Goal: Transaction & Acquisition: Purchase product/service

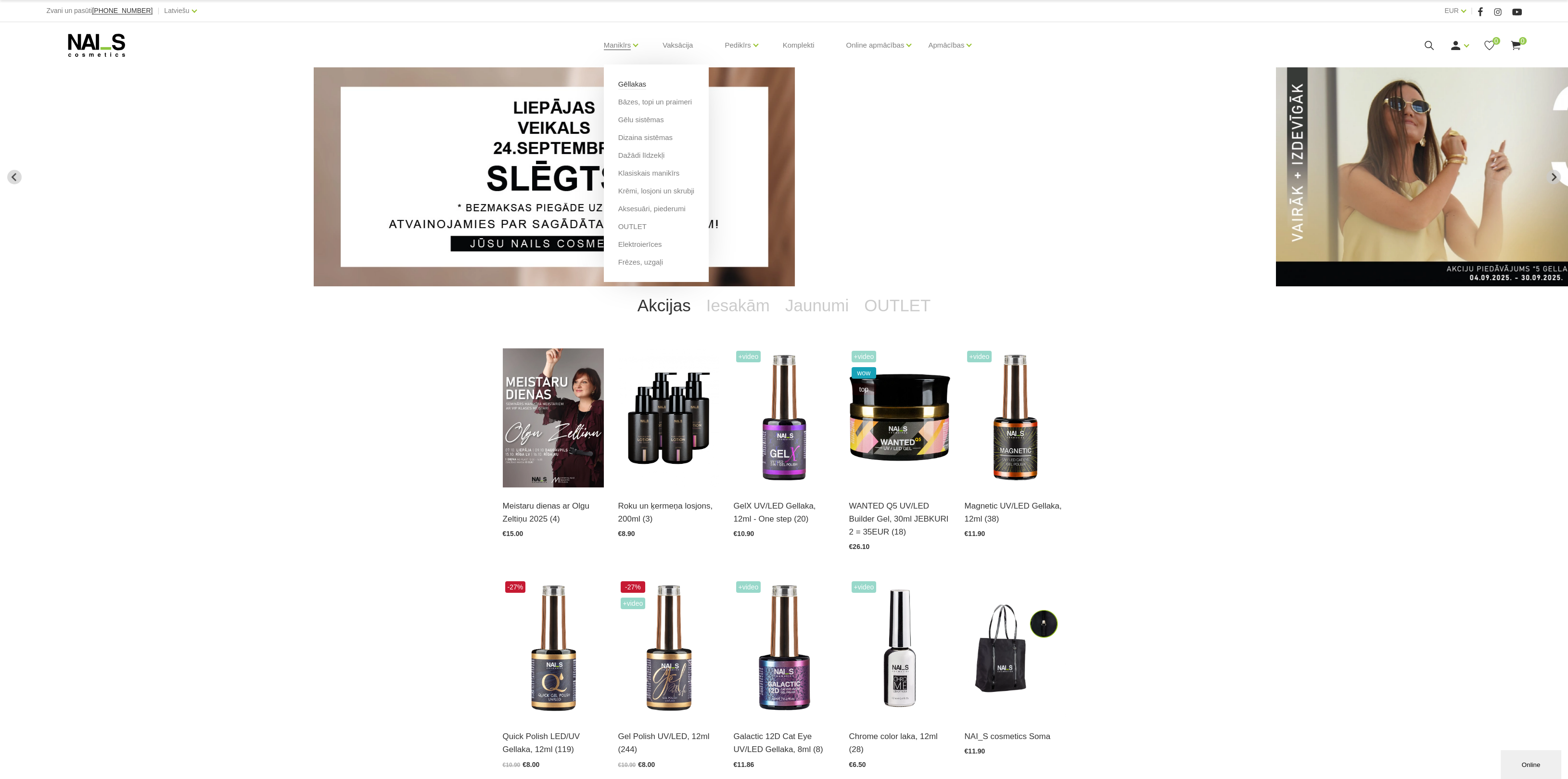
click at [631, 80] on link "Gēllakas" at bounding box center [632, 84] width 28 height 11
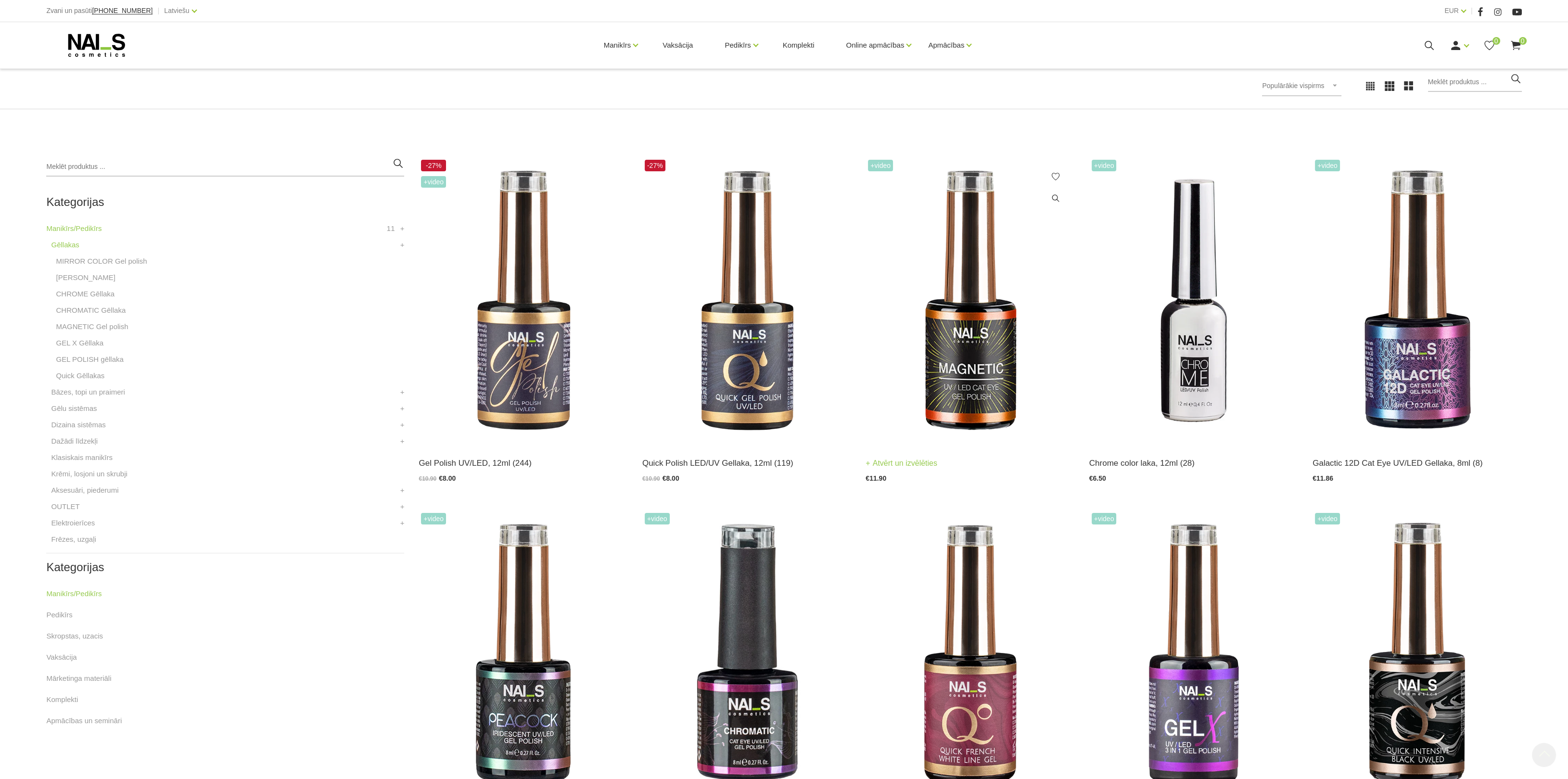
scroll to position [288, 0]
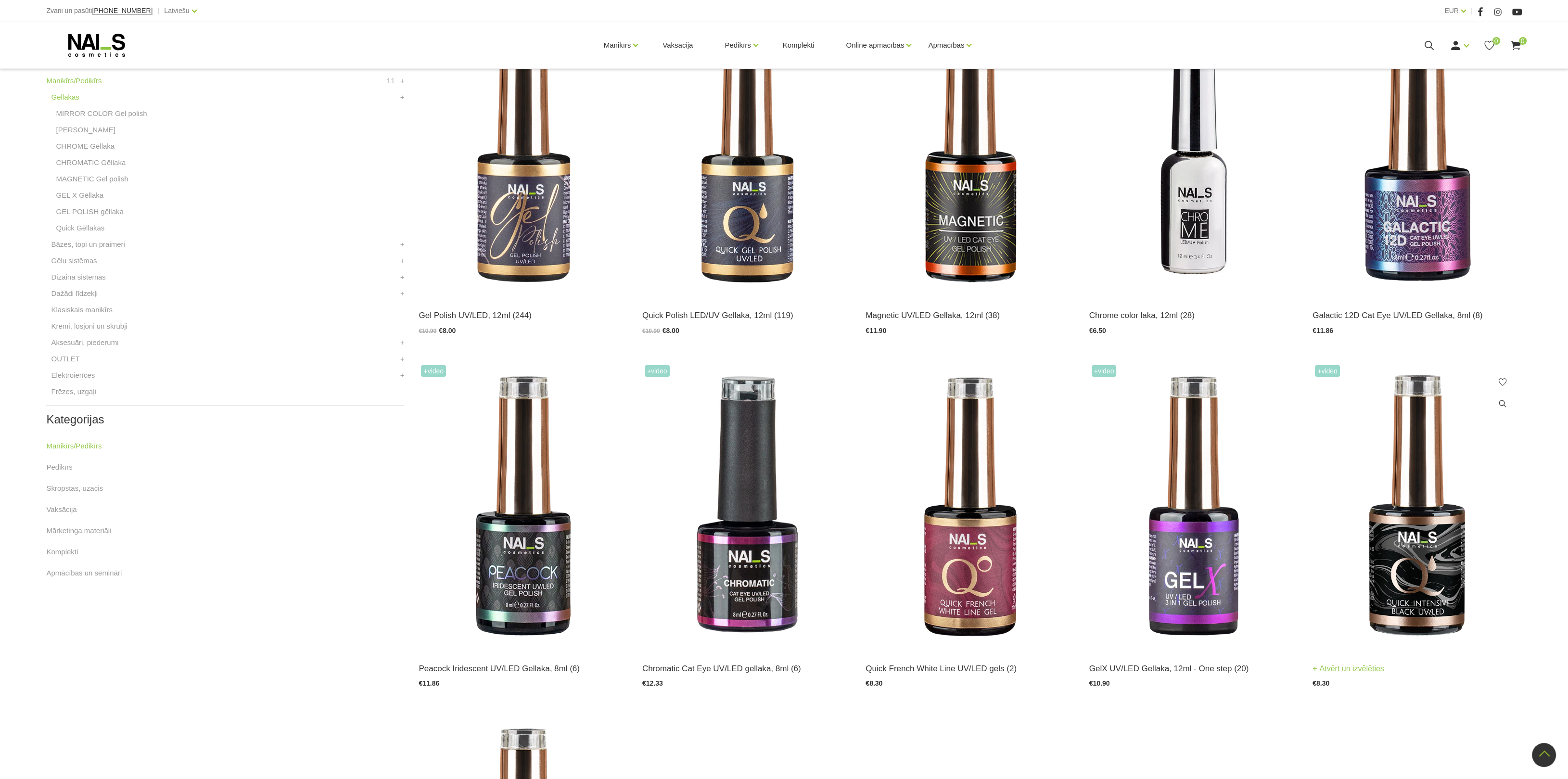
click at [1378, 552] on img at bounding box center [1417, 506] width 209 height 287
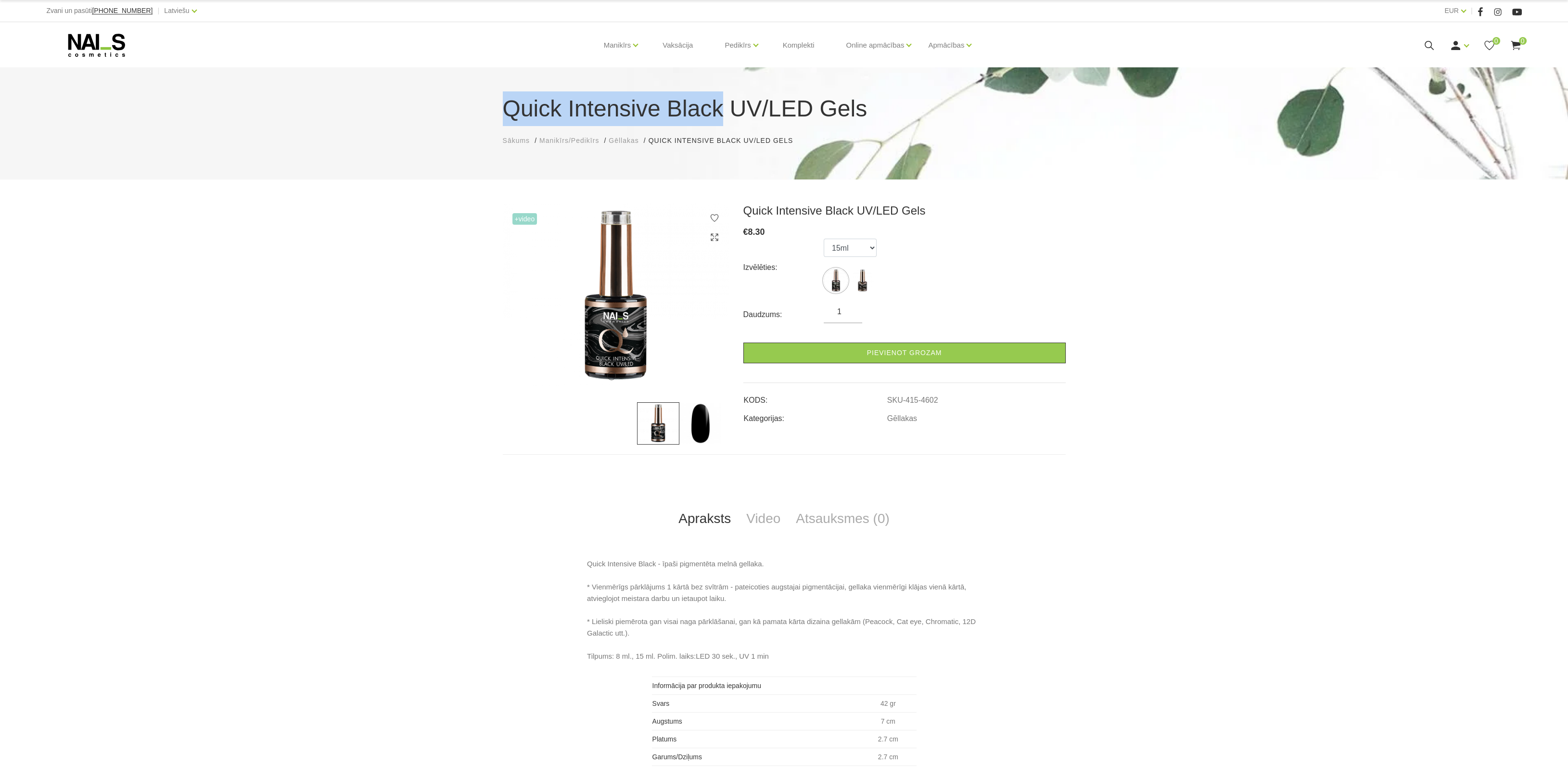
drag, startPoint x: 505, startPoint y: 106, endPoint x: 712, endPoint y: 101, distance: 207.1
click at [712, 101] on h1 "Quick Intensive Black UV/LED Gels" at bounding box center [784, 109] width 563 height 35
copy h1 "Quick Intensive Black"
drag, startPoint x: 658, startPoint y: 562, endPoint x: 714, endPoint y: 563, distance: 56.0
click at [714, 563] on p "Quick Intensive Black - īpaši pigmentēta melnā gellaka. * Vienmērīgs pārklājums…" at bounding box center [784, 610] width 394 height 104
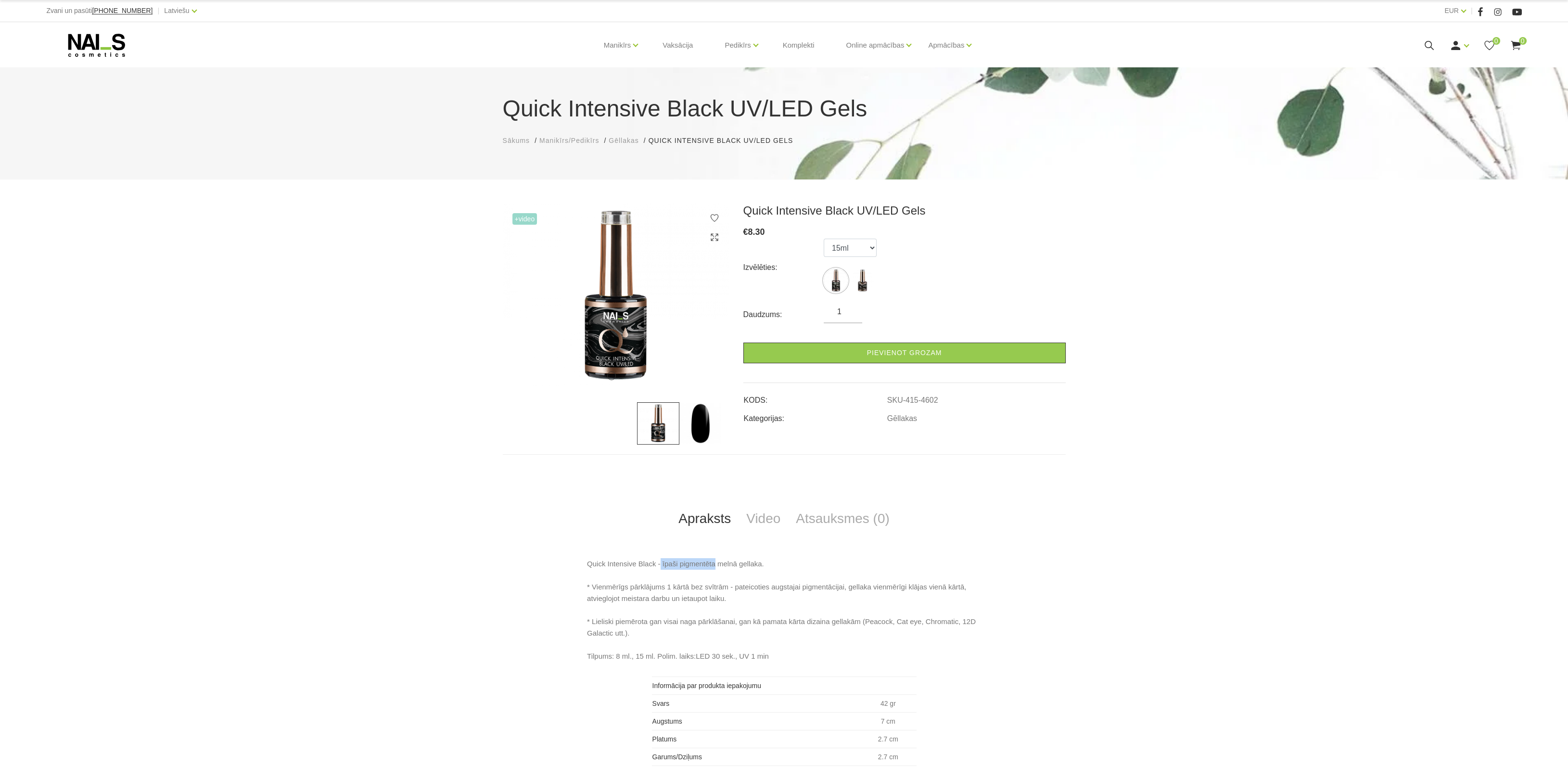
copy p "īpaši pigmentēta"
click at [623, 84] on link "Gēllakas" at bounding box center [632, 84] width 28 height 11
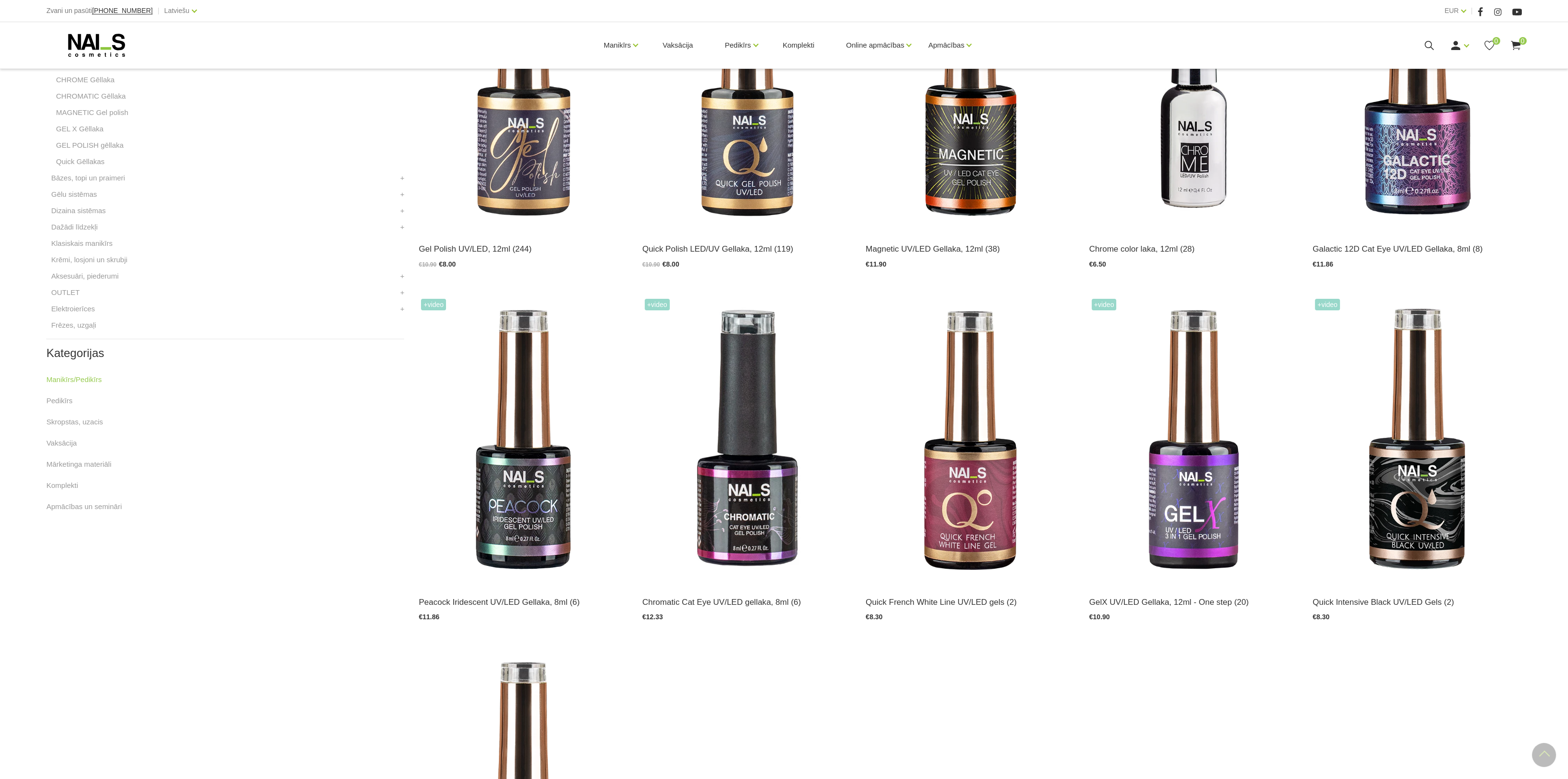
scroll to position [360, 0]
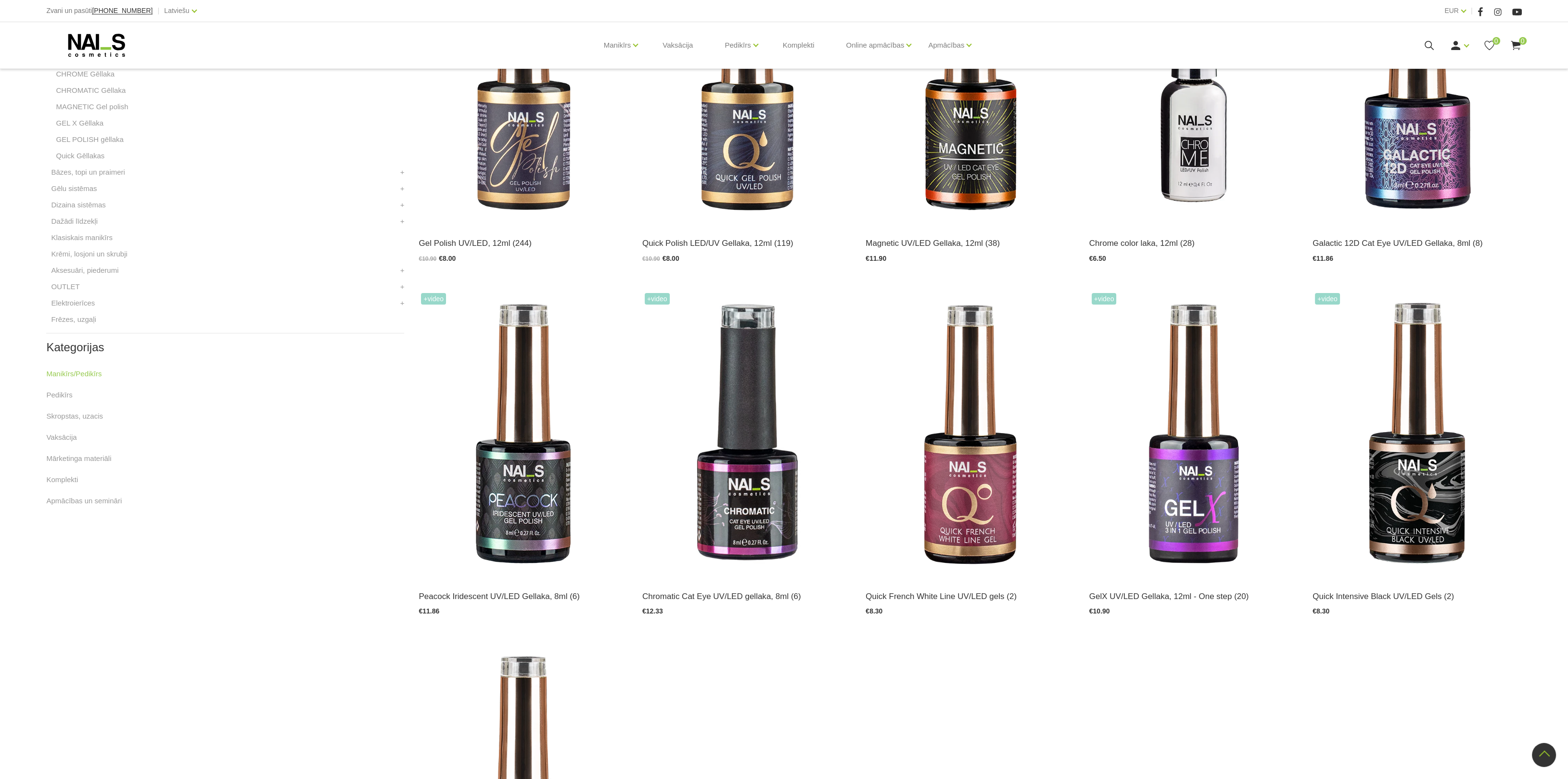
click at [64, 35] on icon at bounding box center [97, 45] width 101 height 24
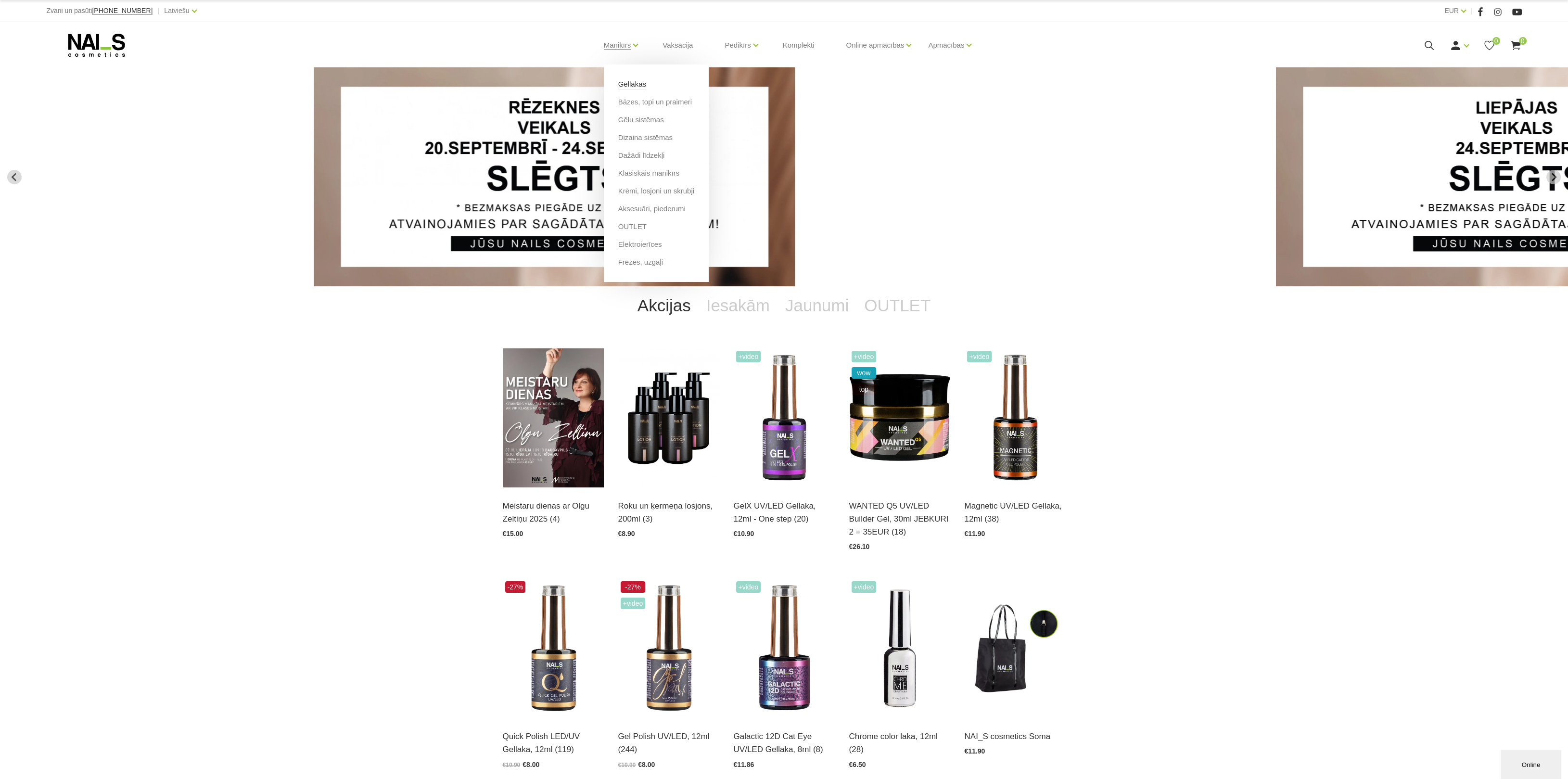
click at [629, 84] on link "Gēllakas" at bounding box center [632, 84] width 28 height 11
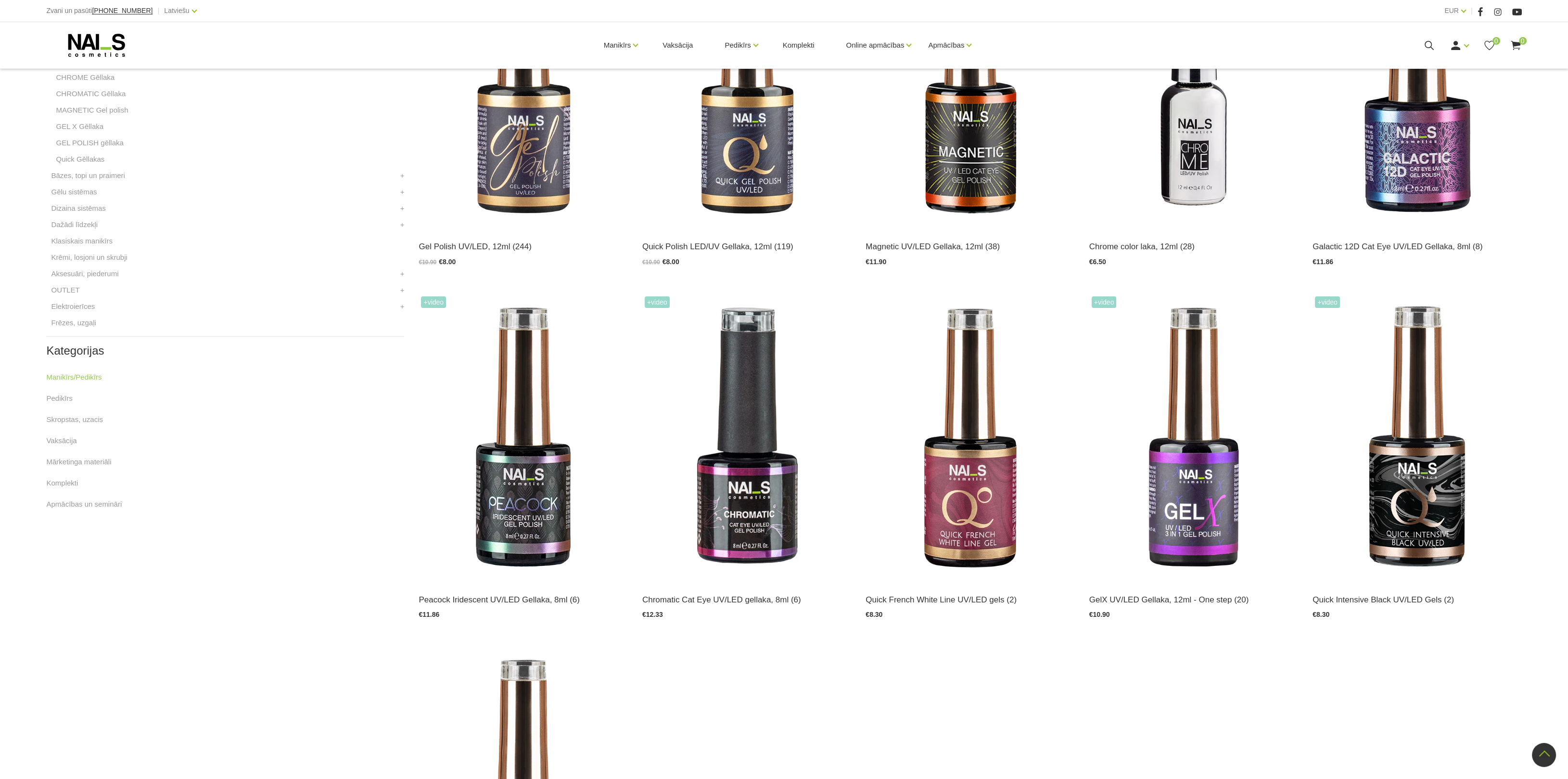
scroll to position [504, 0]
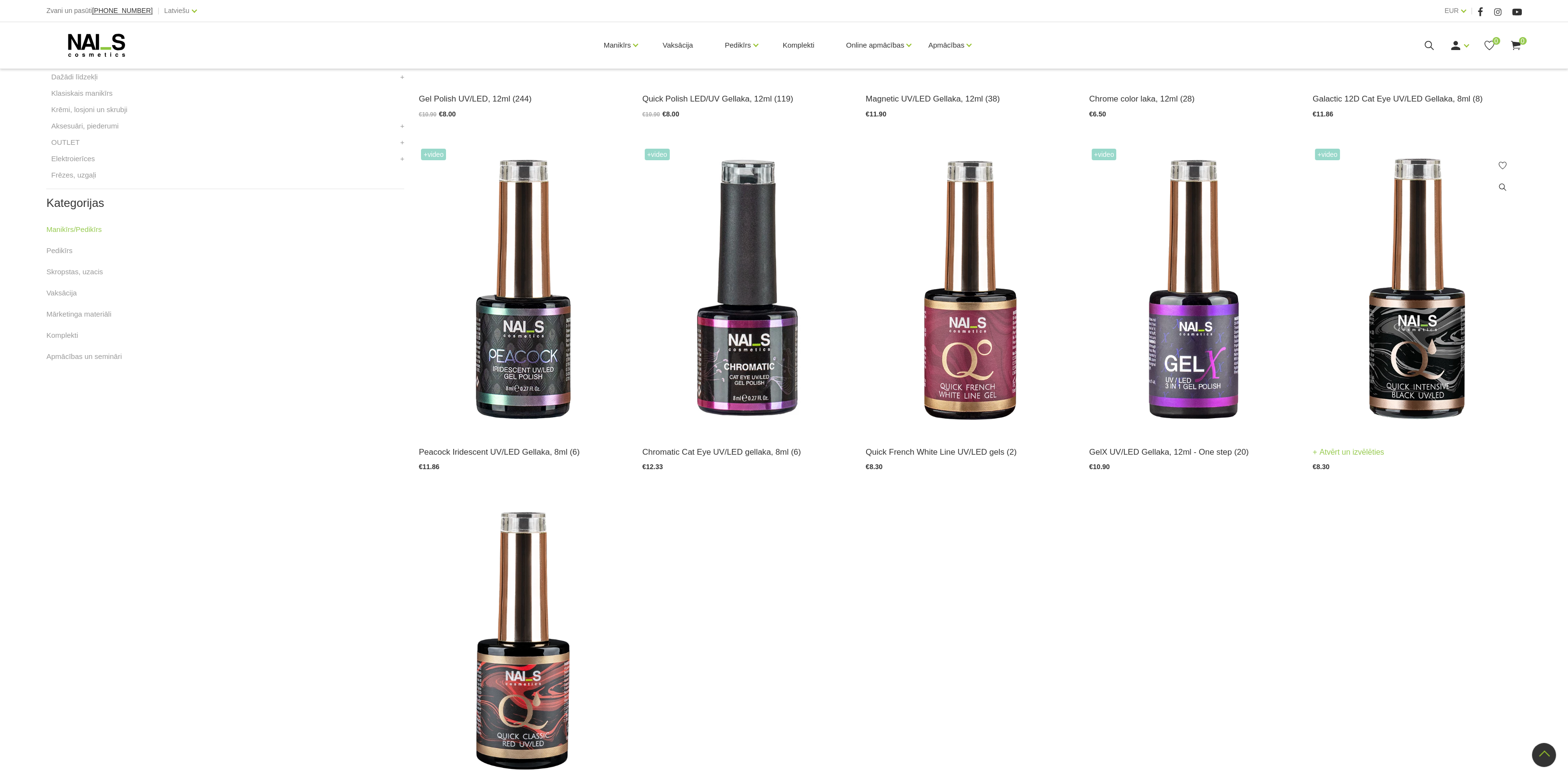
click at [1408, 404] on img at bounding box center [1417, 290] width 209 height 287
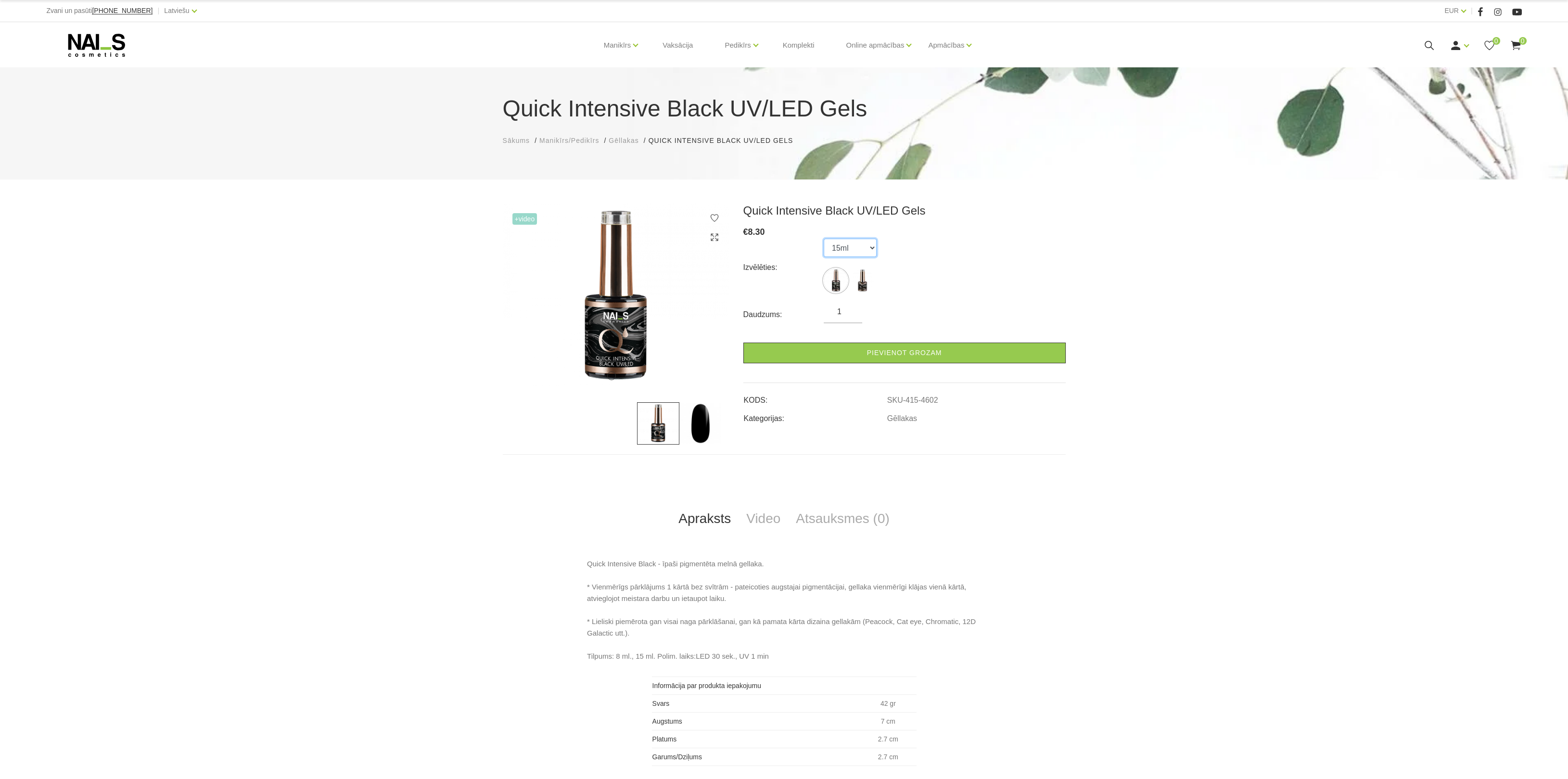
click at [874, 246] on select "15ml 8ml" at bounding box center [850, 248] width 53 height 18
click at [823, 239] on select "15ml 8ml" at bounding box center [850, 248] width 53 height 18
click at [1072, 253] on div "Quick Intensive Black UV/LED Gels € 8.30 Izvēlēties: 15ml 8ml Daudzums: 1 Pievi…" at bounding box center [904, 323] width 337 height 241
click at [866, 281] on img at bounding box center [862, 281] width 24 height 24
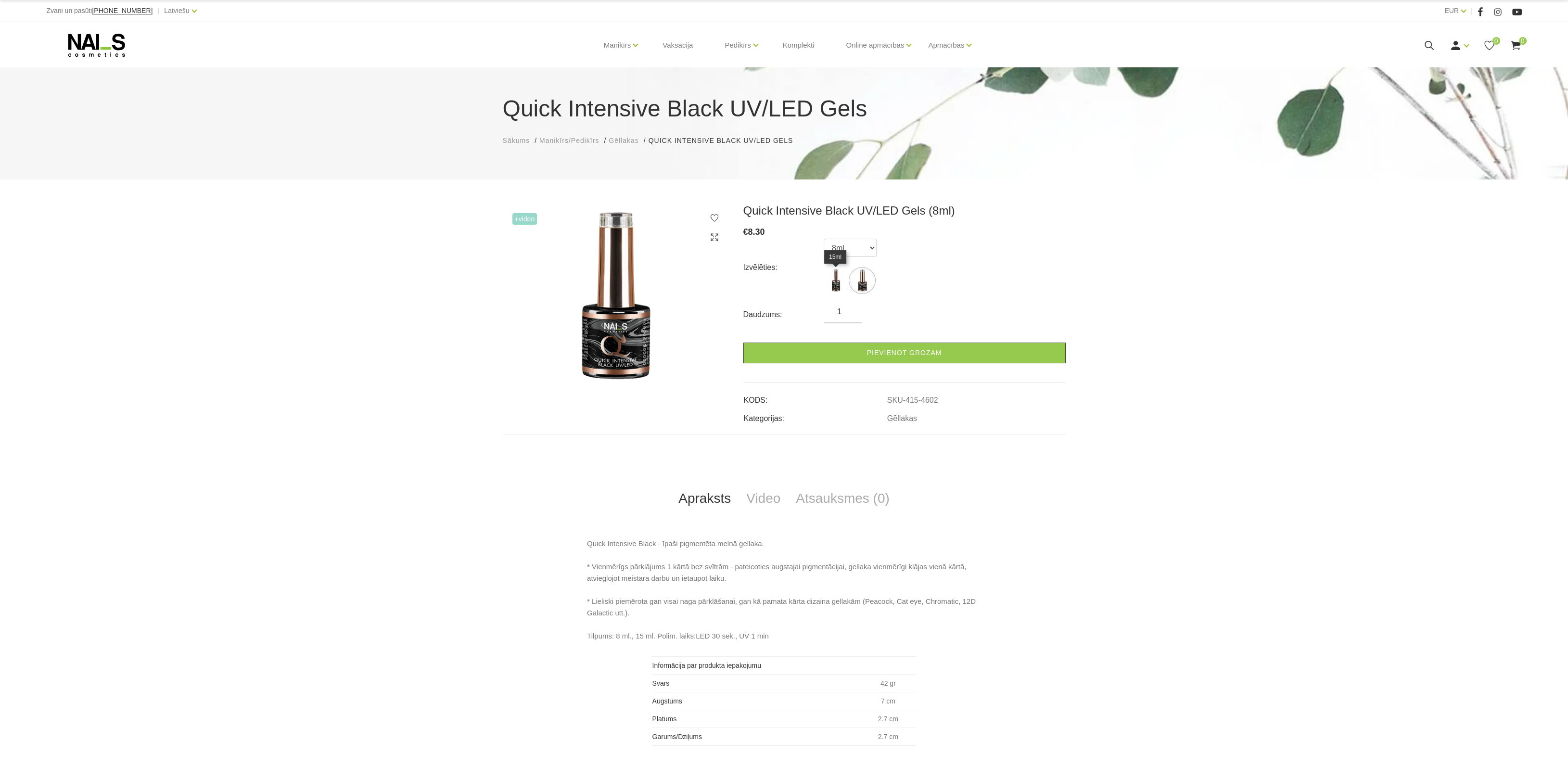
click at [830, 285] on img at bounding box center [835, 281] width 24 height 24
select select "4601"
click at [639, 104] on link "Bāzes, topi un praimeri" at bounding box center [655, 102] width 74 height 11
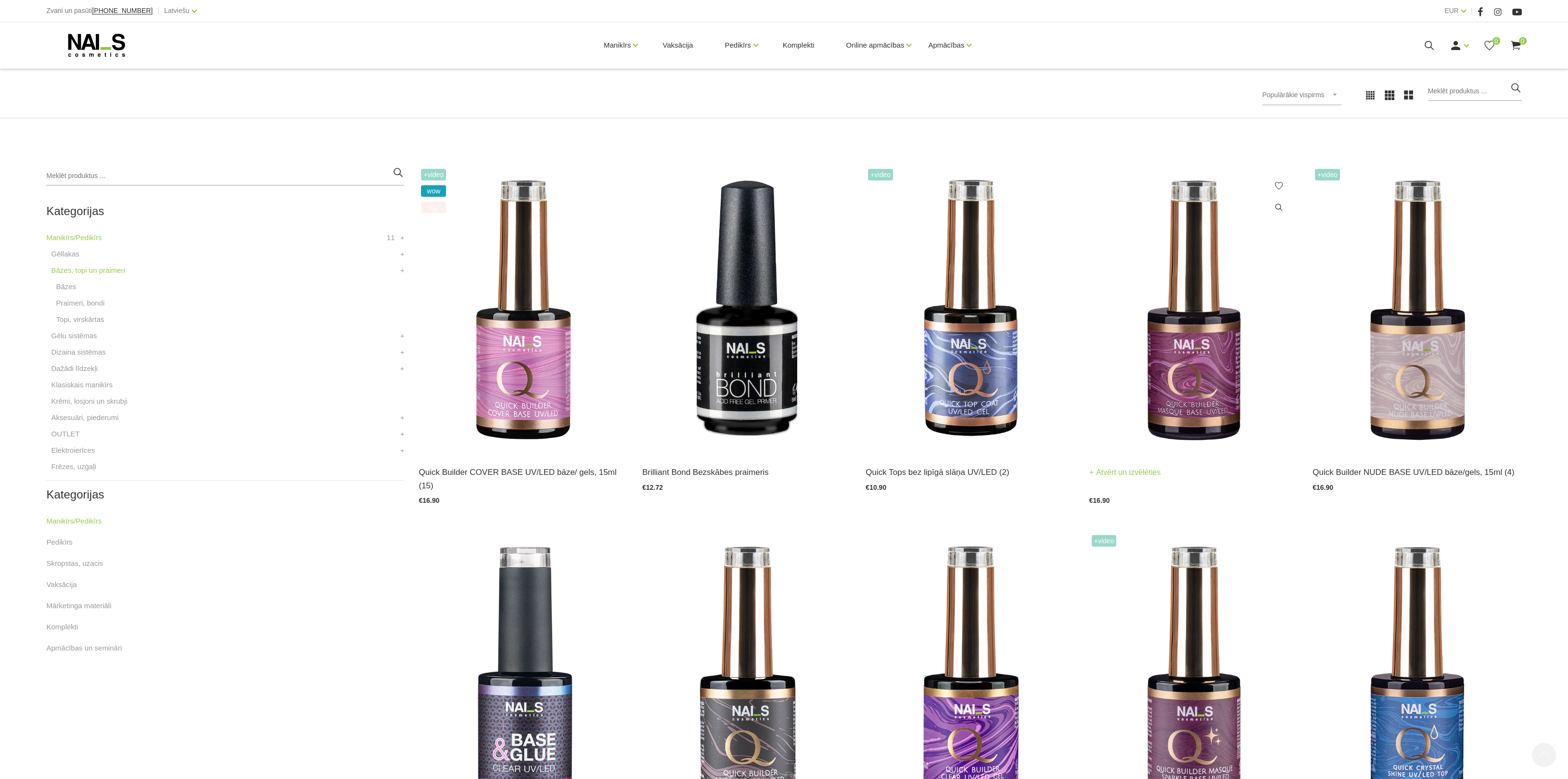
scroll to position [216, 0]
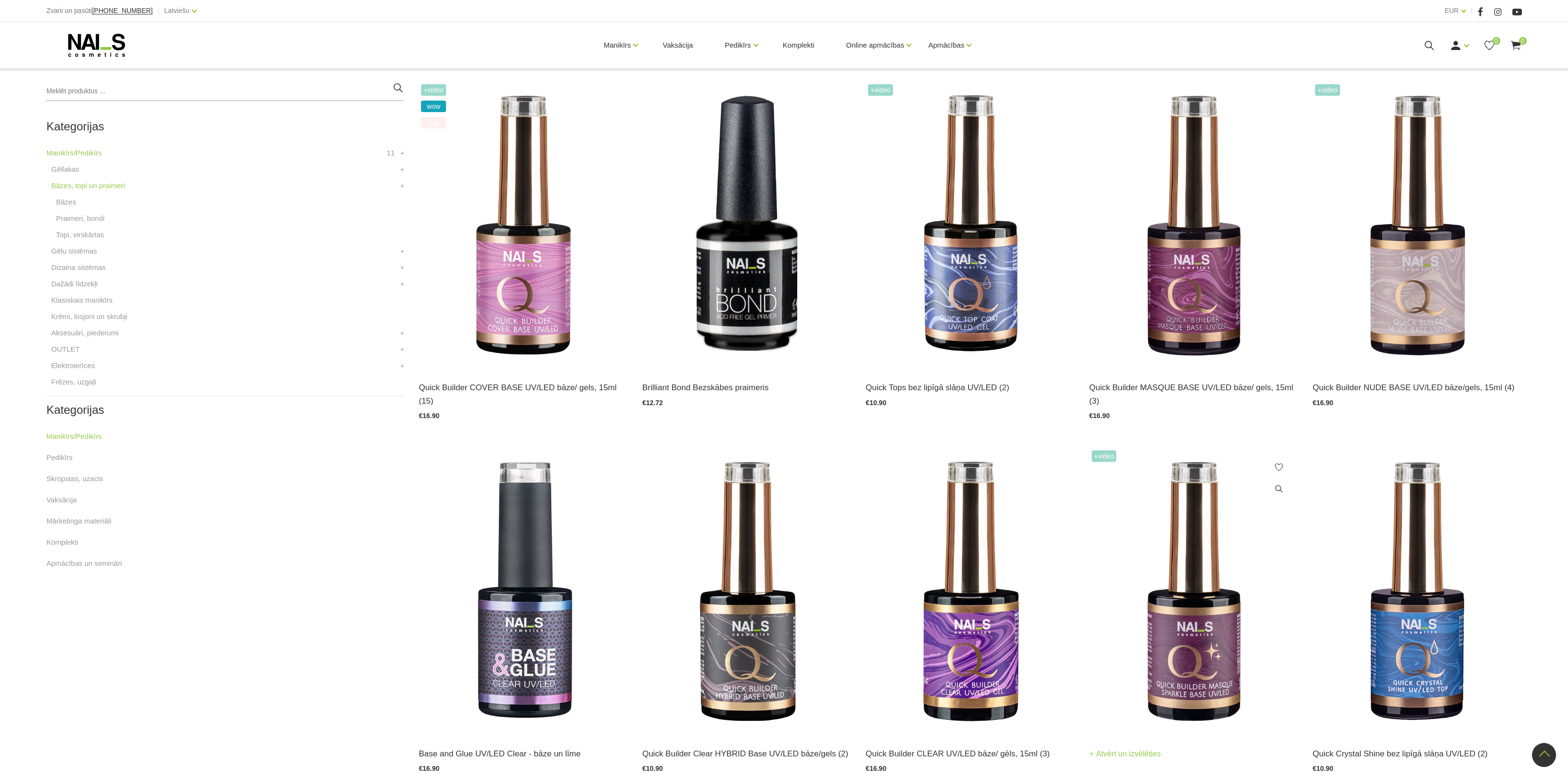
click at [1203, 610] on img at bounding box center [1193, 591] width 209 height 287
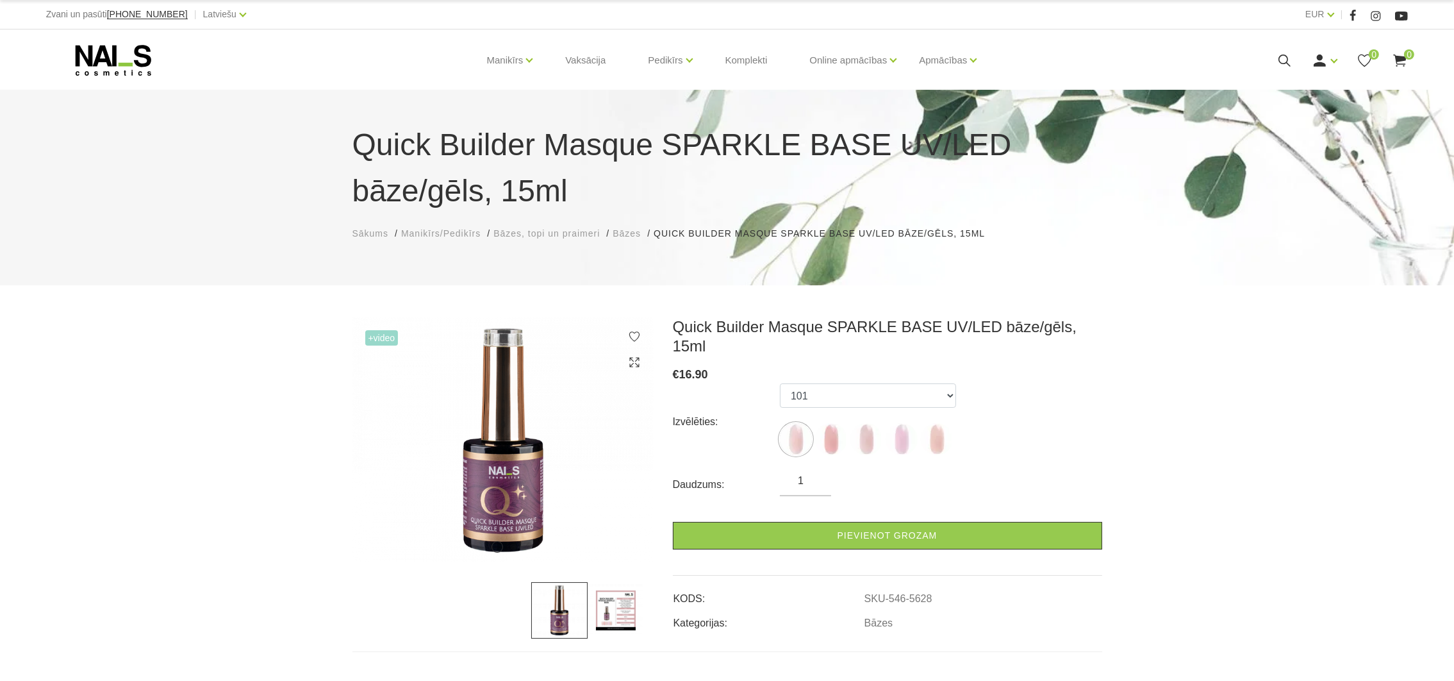
click at [1024, 263] on div "Quick Builder Masque SPARKLE BASE UV/LED bāze/gēls, 15ml Sākums Manikīrs/Pedikī…" at bounding box center [727, 187] width 1454 height 195
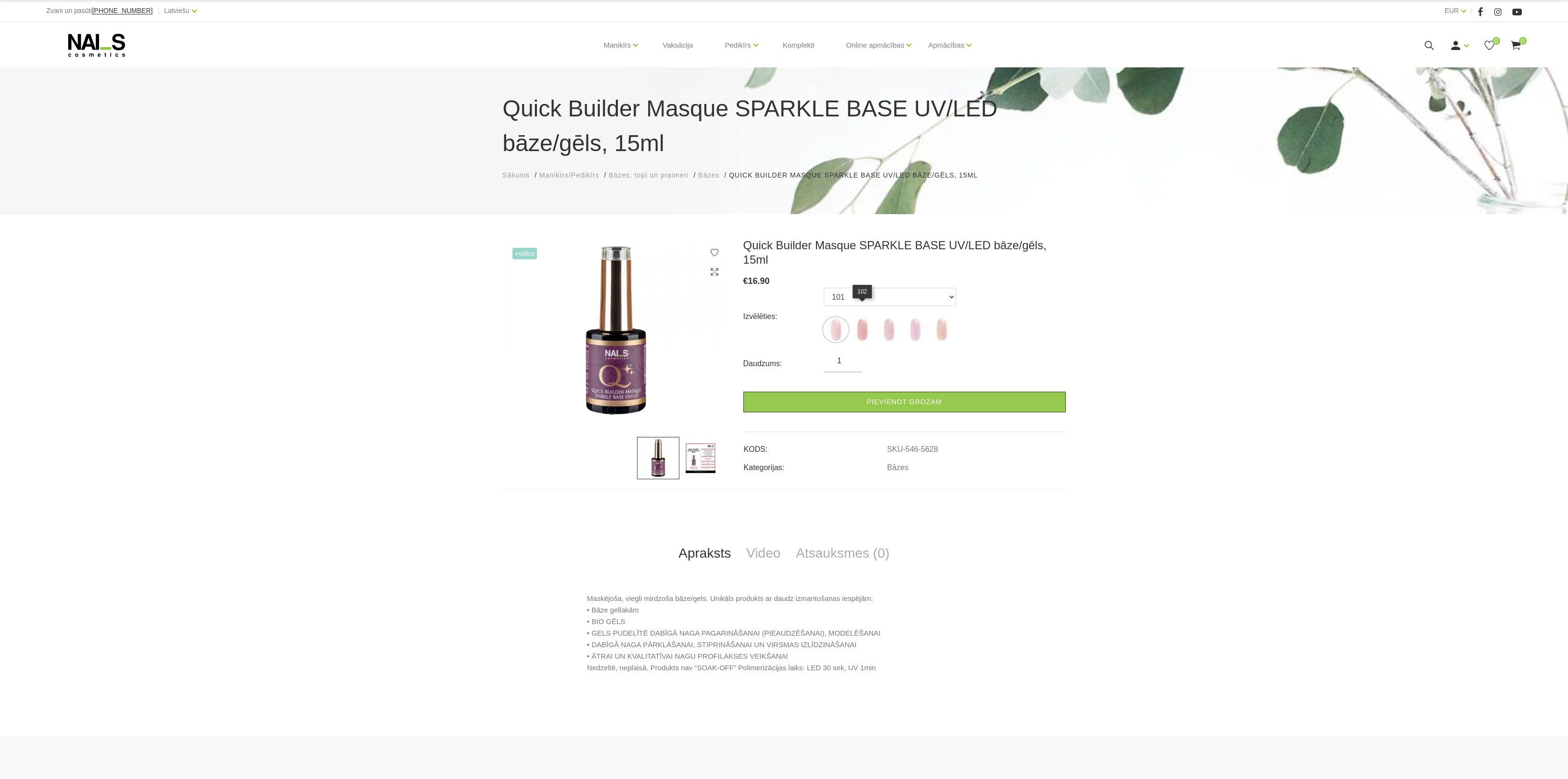
click at [857, 317] on img at bounding box center [862, 329] width 24 height 24
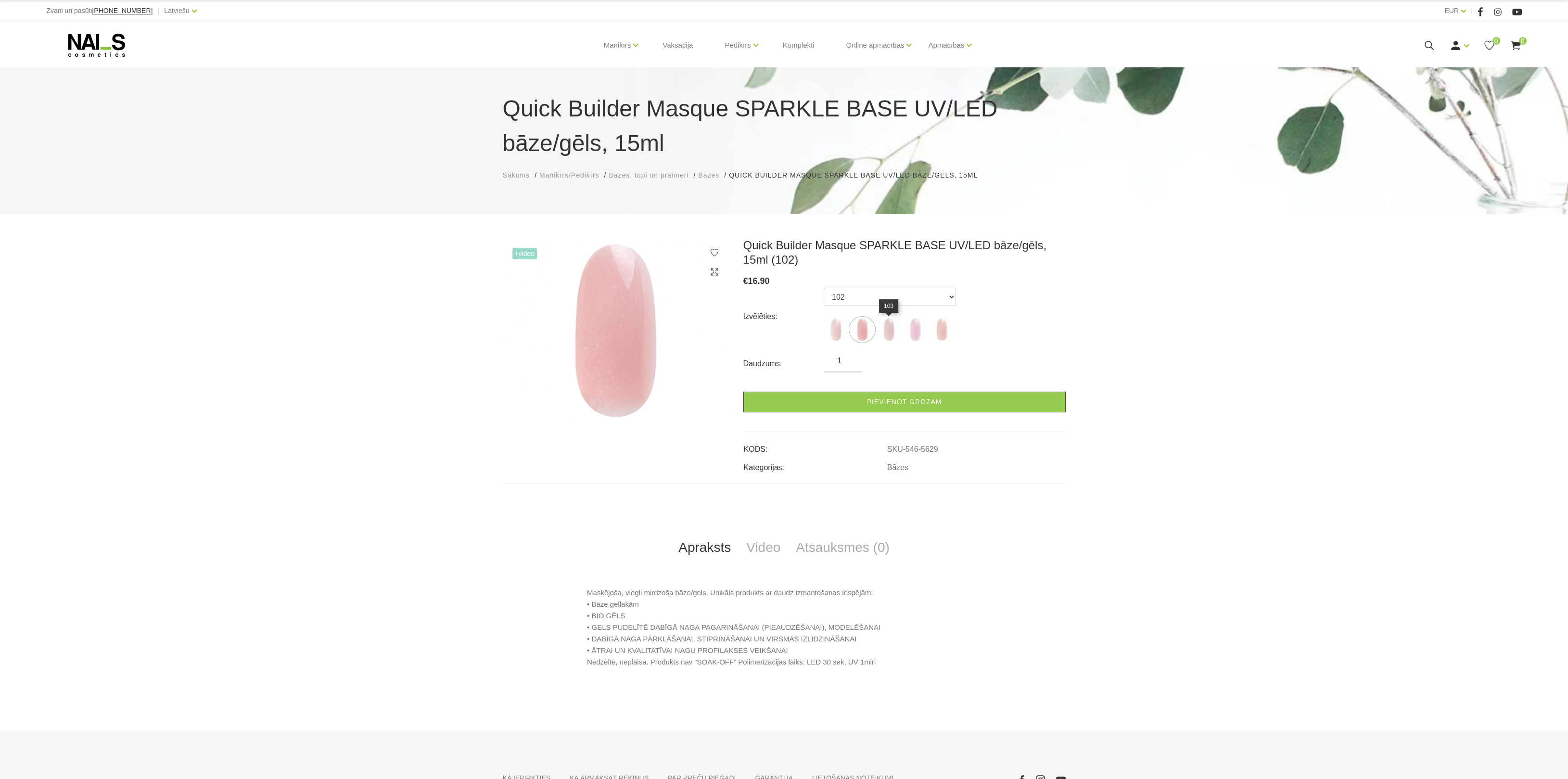
click at [889, 333] on img at bounding box center [889, 329] width 24 height 24
click at [863, 337] on img at bounding box center [862, 329] width 24 height 24
click at [913, 335] on img at bounding box center [915, 329] width 24 height 24
click at [944, 336] on img at bounding box center [941, 329] width 24 height 24
select select "6010"
